Goal: Find specific page/section: Find specific page/section

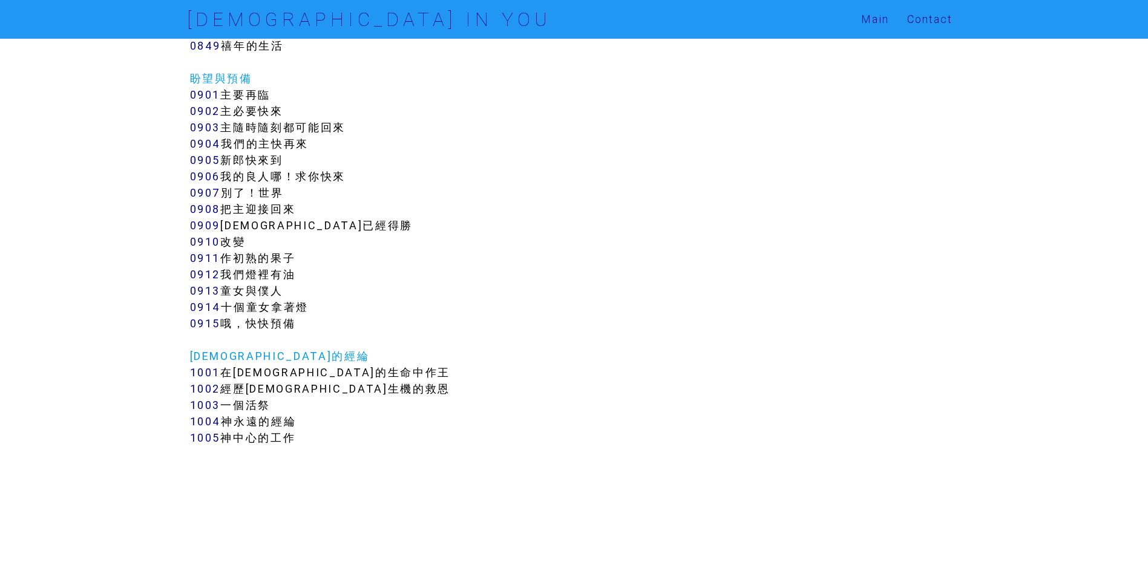
scroll to position [5751, 0]
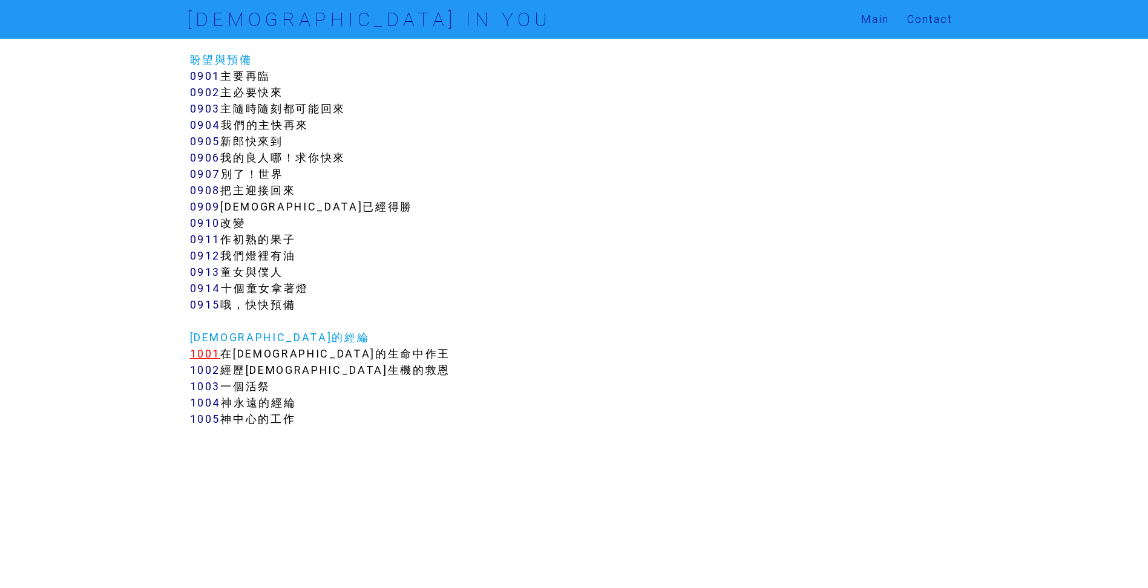
click at [199, 347] on link "1001" at bounding box center [205, 354] width 31 height 14
click at [213, 367] on link "1002" at bounding box center [205, 370] width 31 height 14
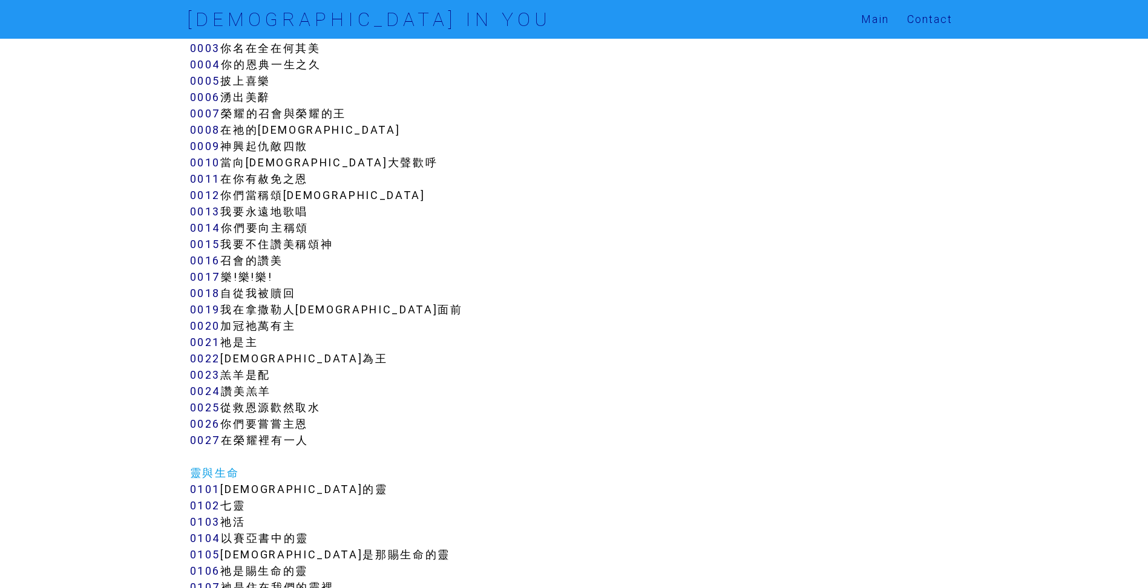
scroll to position [121, 0]
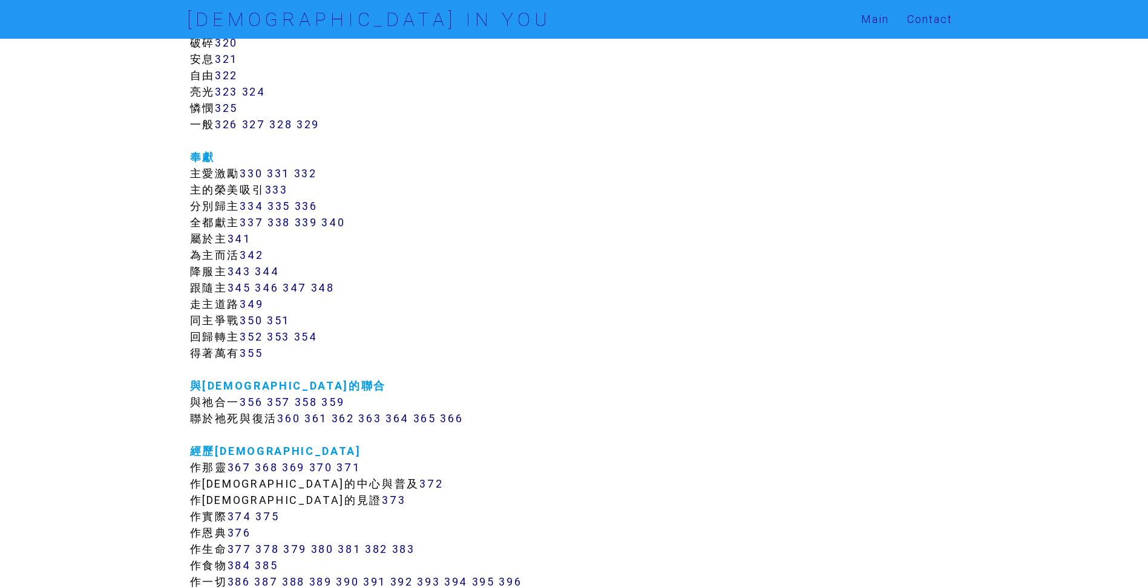
scroll to position [2058, 0]
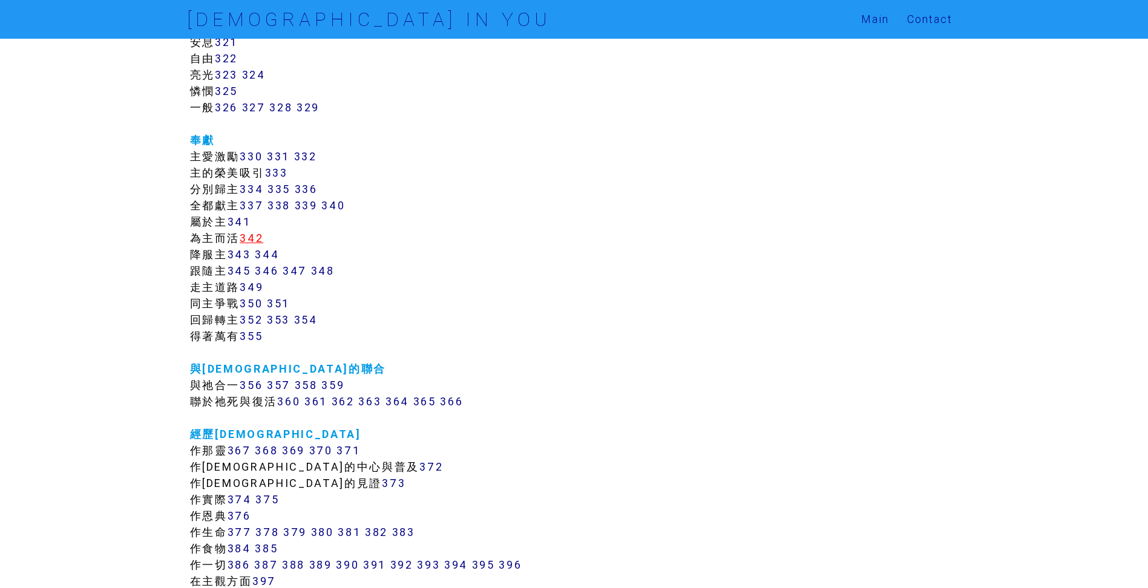
click at [251, 236] on link "342" at bounding box center [252, 238] width 24 height 14
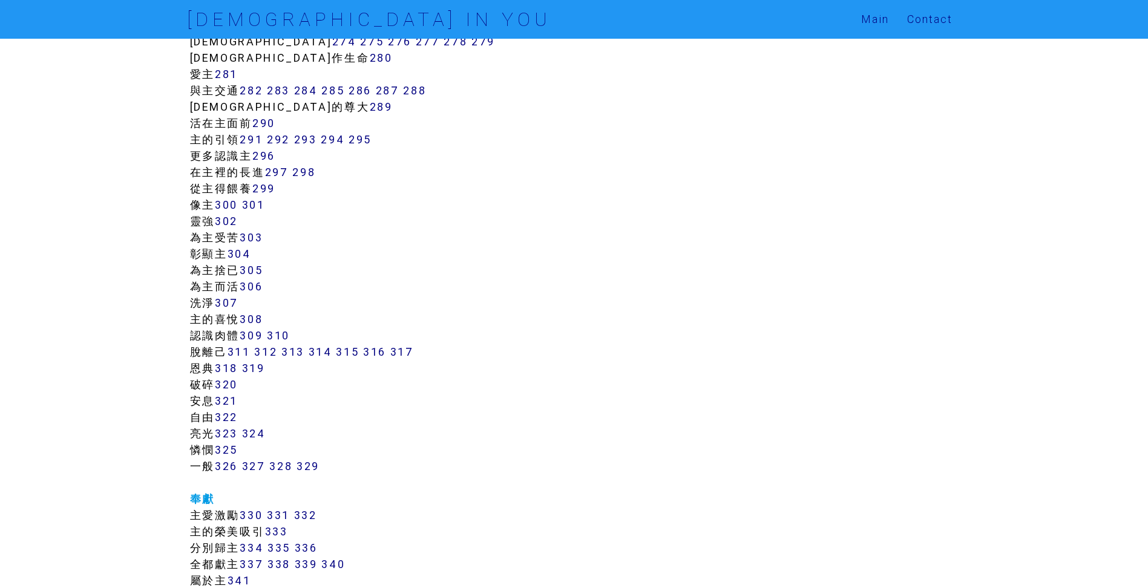
scroll to position [1756, 0]
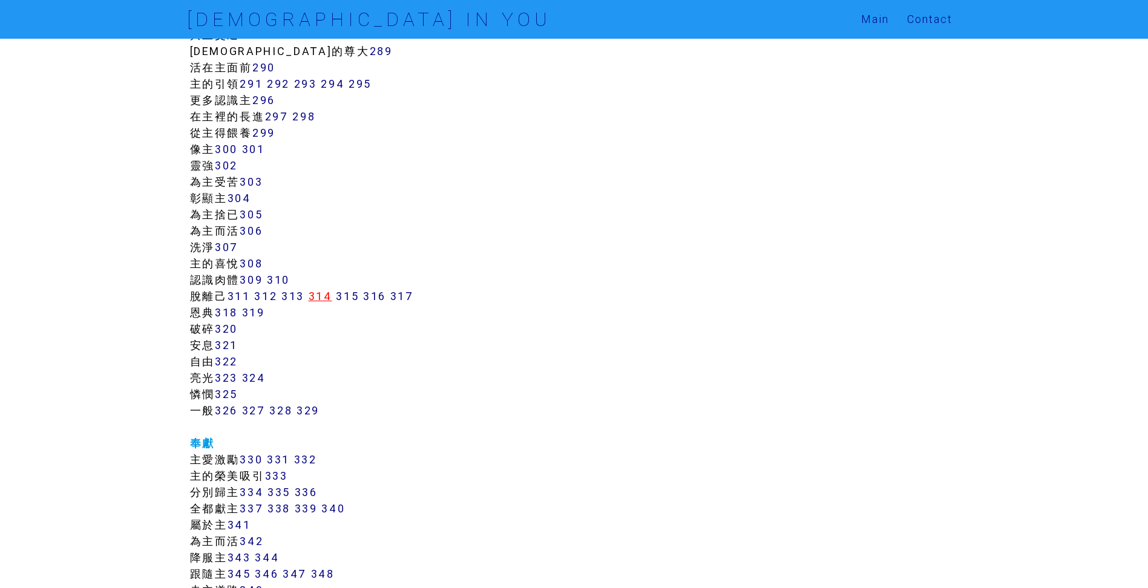
scroll to position [2058, 0]
